Goal: Communication & Community: Answer question/provide support

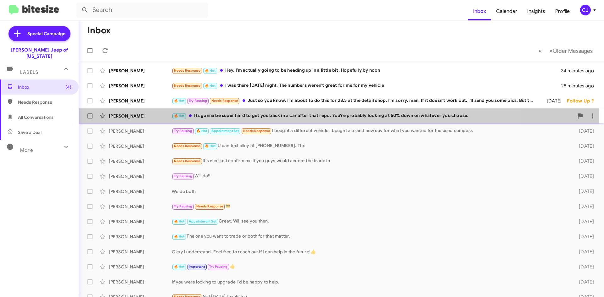
click at [280, 117] on div "🔥 Hot Its gonna be super hard to get you back in a car after that repo. You're …" at bounding box center [373, 115] width 402 height 7
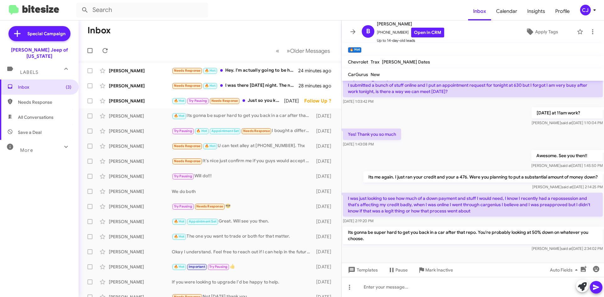
scroll to position [69, 0]
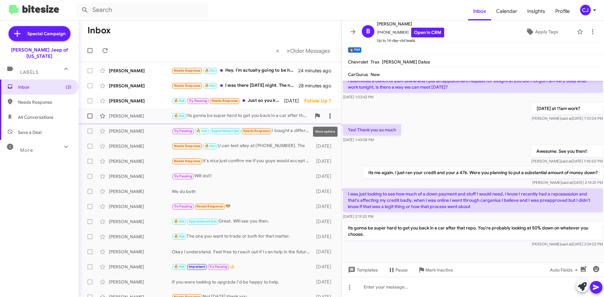
click at [327, 114] on icon at bounding box center [330, 116] width 8 height 8
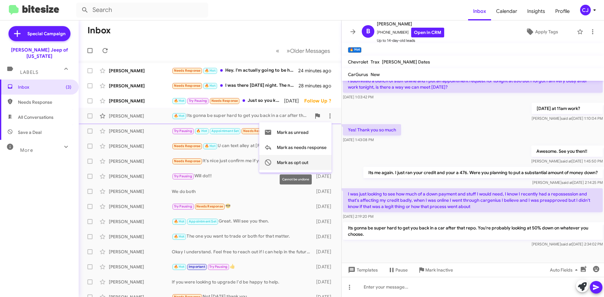
click at [295, 160] on span "Mark as opt out" at bounding box center [292, 162] width 31 height 15
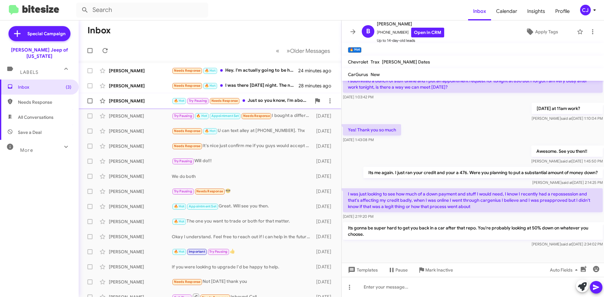
click at [270, 101] on div "🔥 Hot Try Pausing Needs Response Just so you know, I'm about to do this for 28.…" at bounding box center [241, 100] width 139 height 7
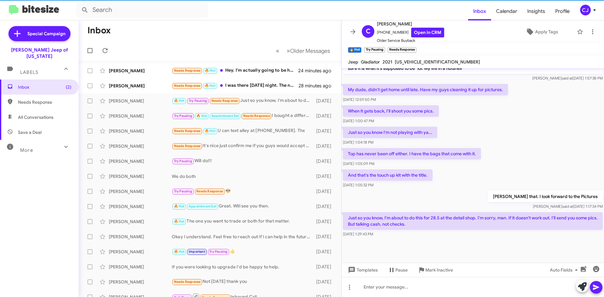
scroll to position [595, 0]
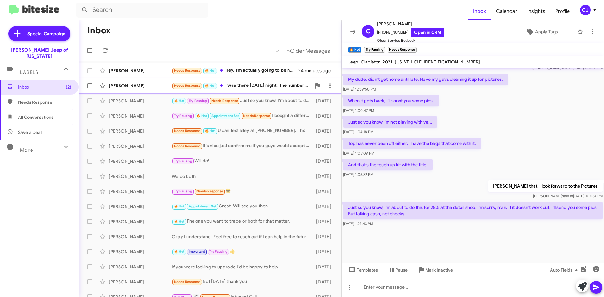
click at [251, 82] on div "[PERSON_NAME] Needs Response 🔥 Hot I was there [DATE] night. The numbers weren'…" at bounding box center [210, 86] width 253 height 13
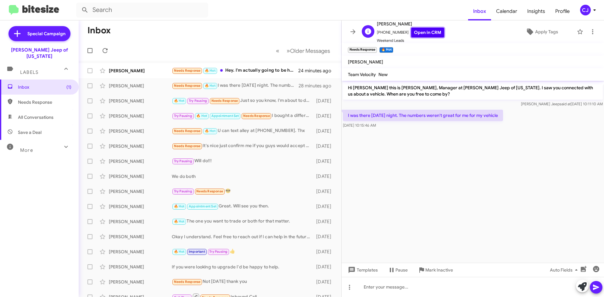
click at [422, 32] on link "Open in CRM" at bounding box center [427, 33] width 33 height 10
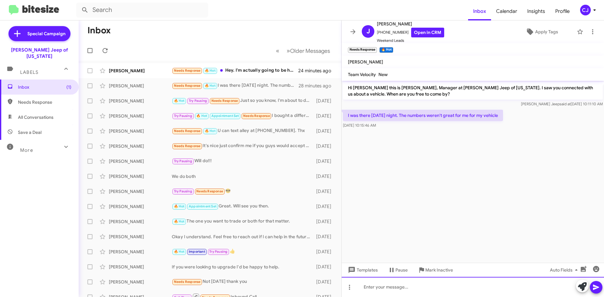
click at [412, 295] on div at bounding box center [473, 287] width 262 height 20
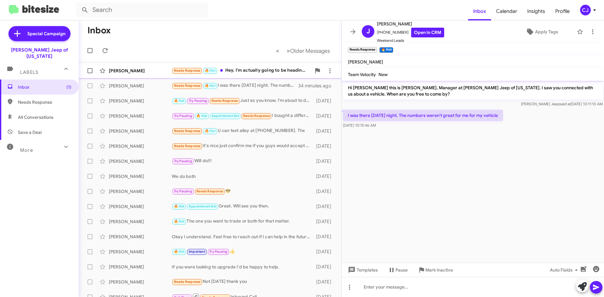
click at [225, 69] on div "Needs Response 🔥 Hot Hey. I'm actually going to be heading up in a little bit. …" at bounding box center [241, 70] width 139 height 7
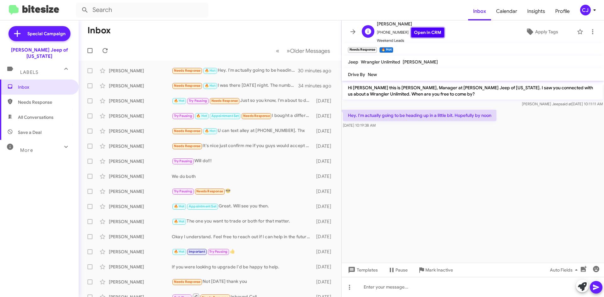
click at [422, 28] on link "Open in CRM" at bounding box center [427, 33] width 33 height 10
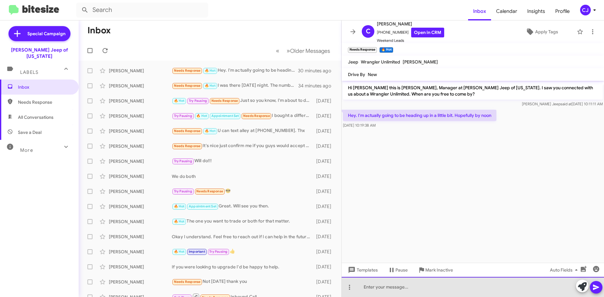
click at [374, 290] on div at bounding box center [473, 287] width 262 height 20
